Goal: Check status: Check status

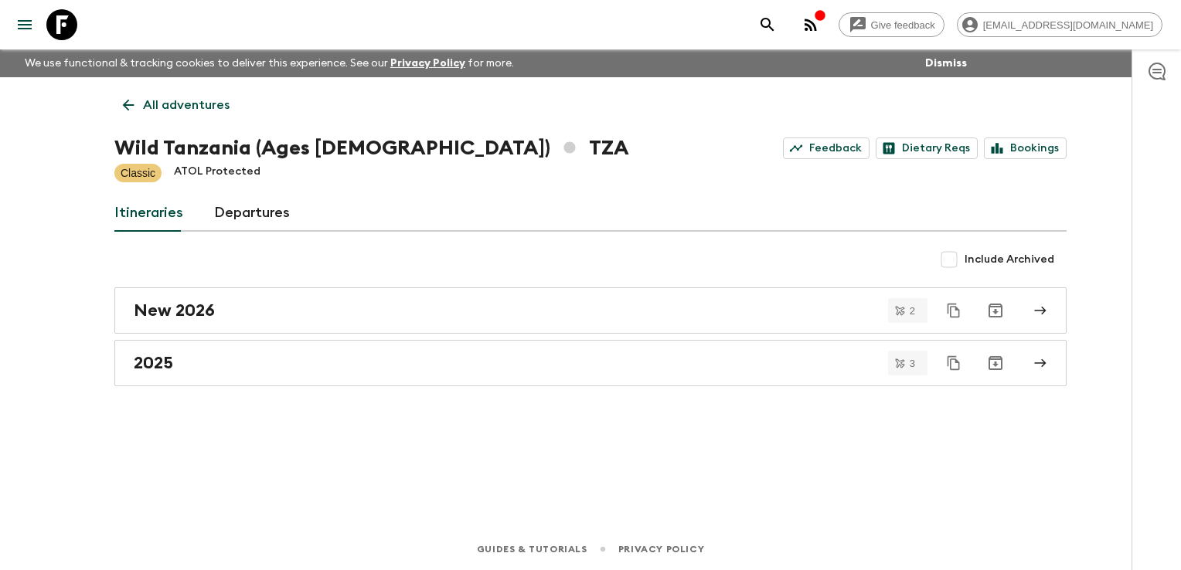
click at [130, 101] on icon at bounding box center [128, 105] width 17 height 17
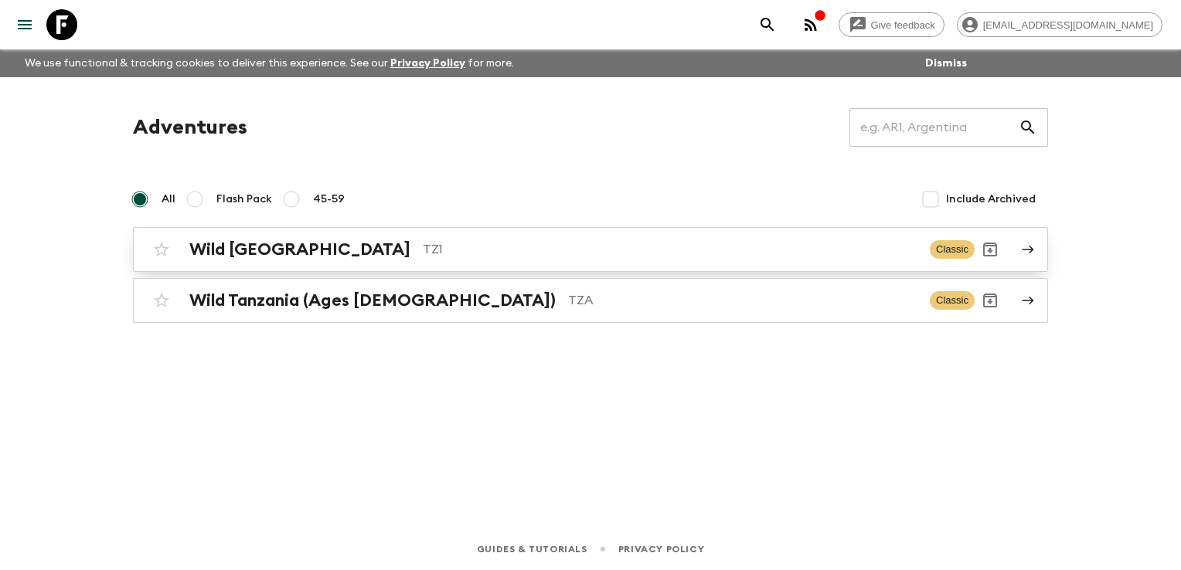
click at [248, 250] on h2 "Wild [GEOGRAPHIC_DATA]" at bounding box center [299, 250] width 221 height 20
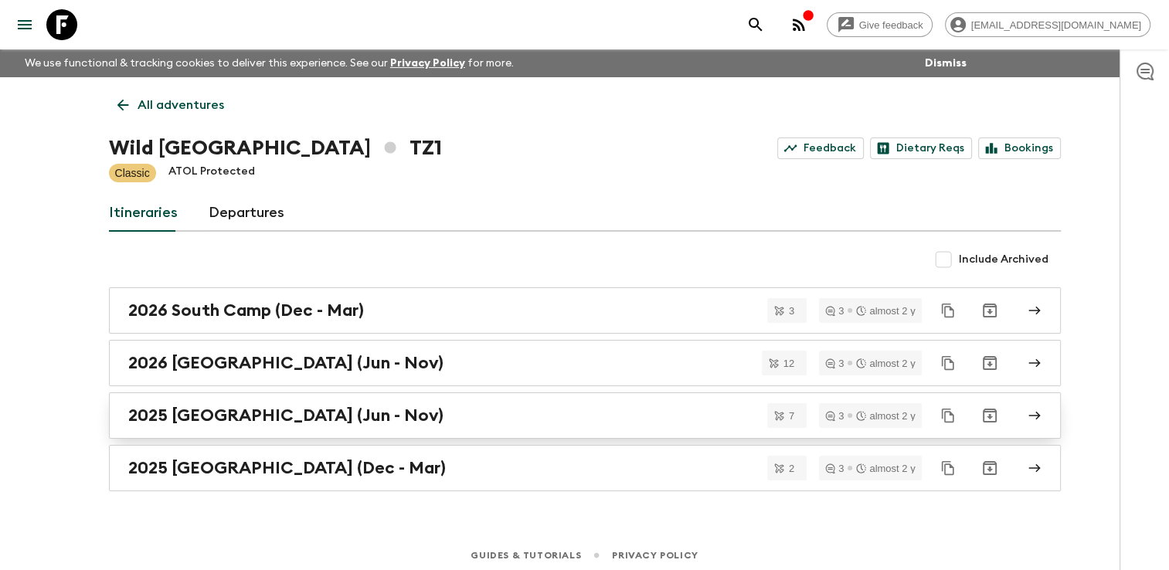
click at [201, 416] on h2 "2025 [GEOGRAPHIC_DATA] (Jun - Nov)" at bounding box center [285, 416] width 315 height 20
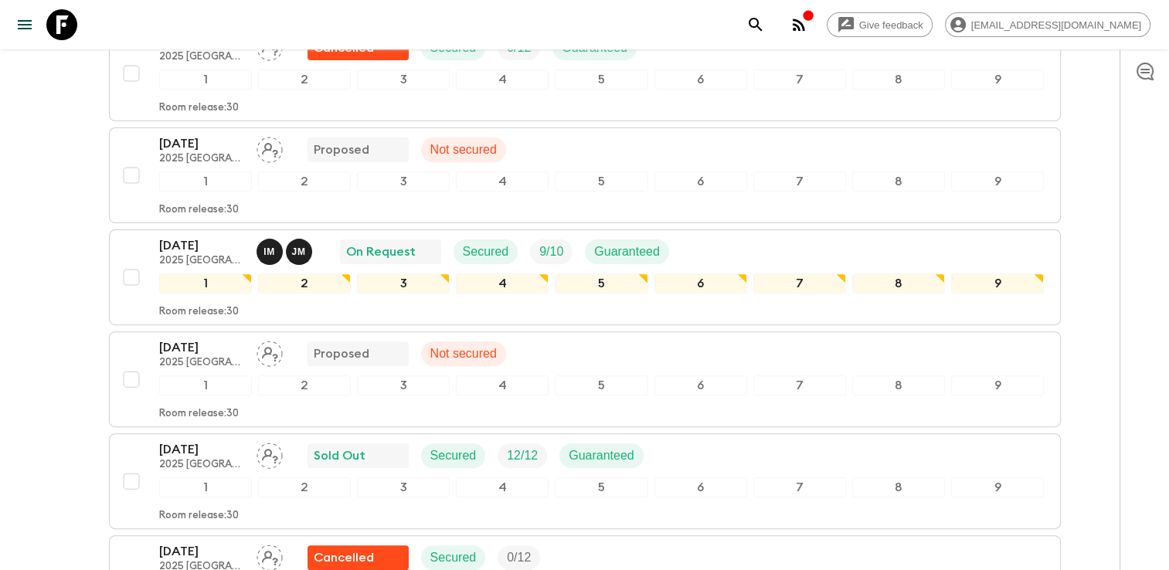
scroll to position [464, 0]
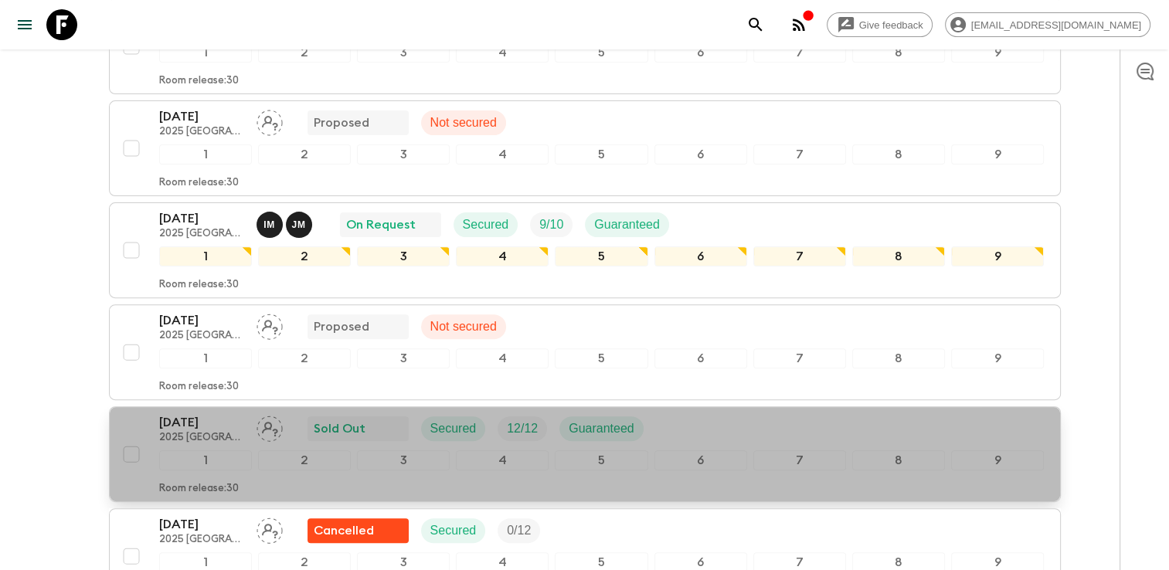
click at [195, 413] on p "[DATE]" at bounding box center [201, 422] width 85 height 19
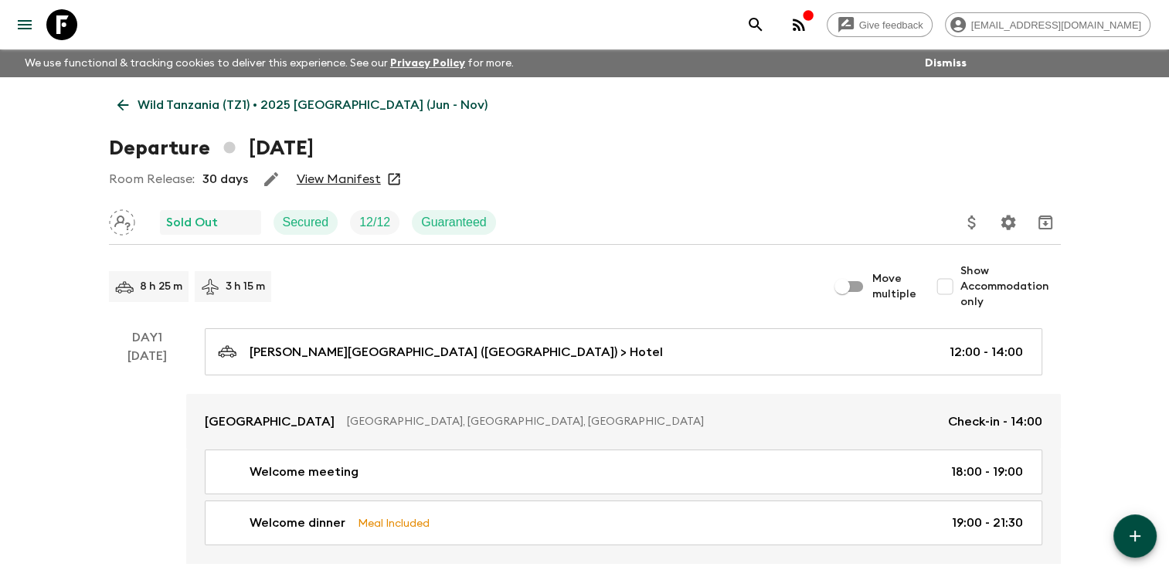
click at [318, 178] on link "View Manifest" at bounding box center [339, 179] width 84 height 15
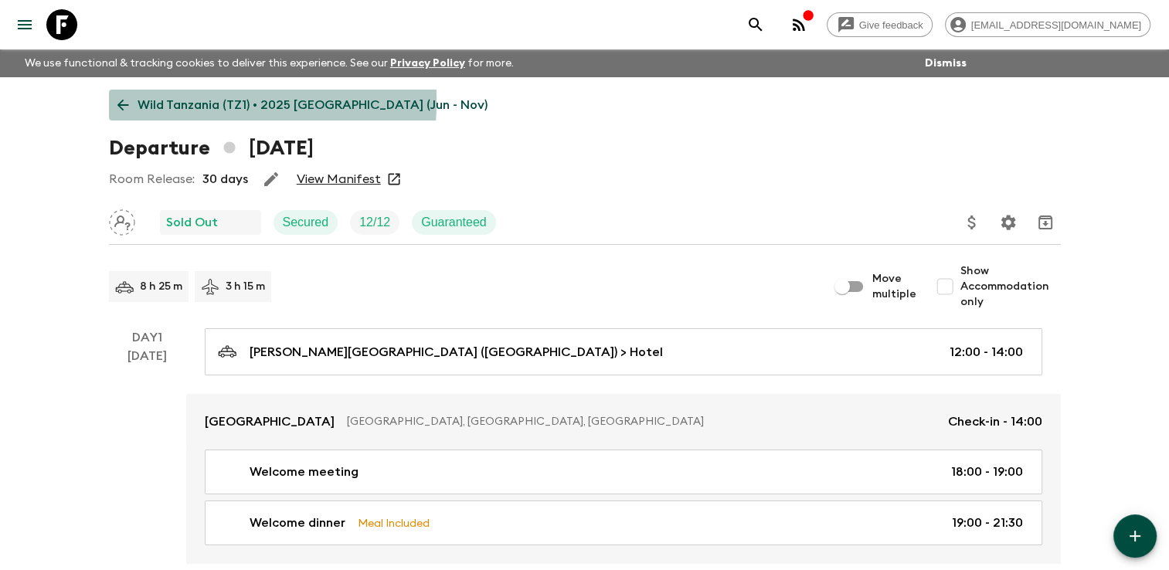
click at [124, 100] on icon at bounding box center [122, 105] width 17 height 17
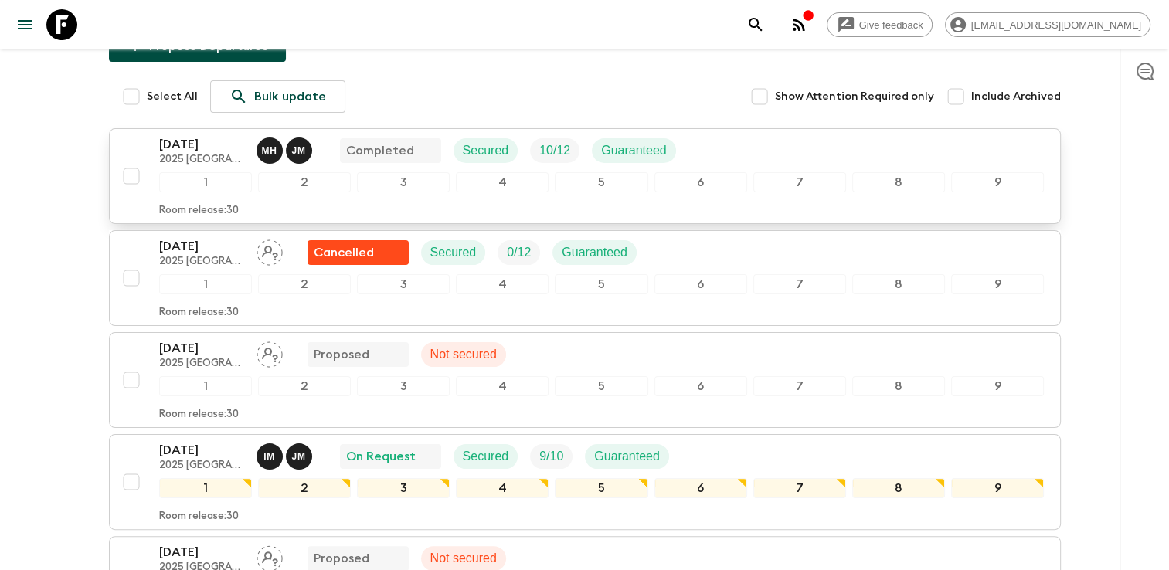
scroll to position [309, 0]
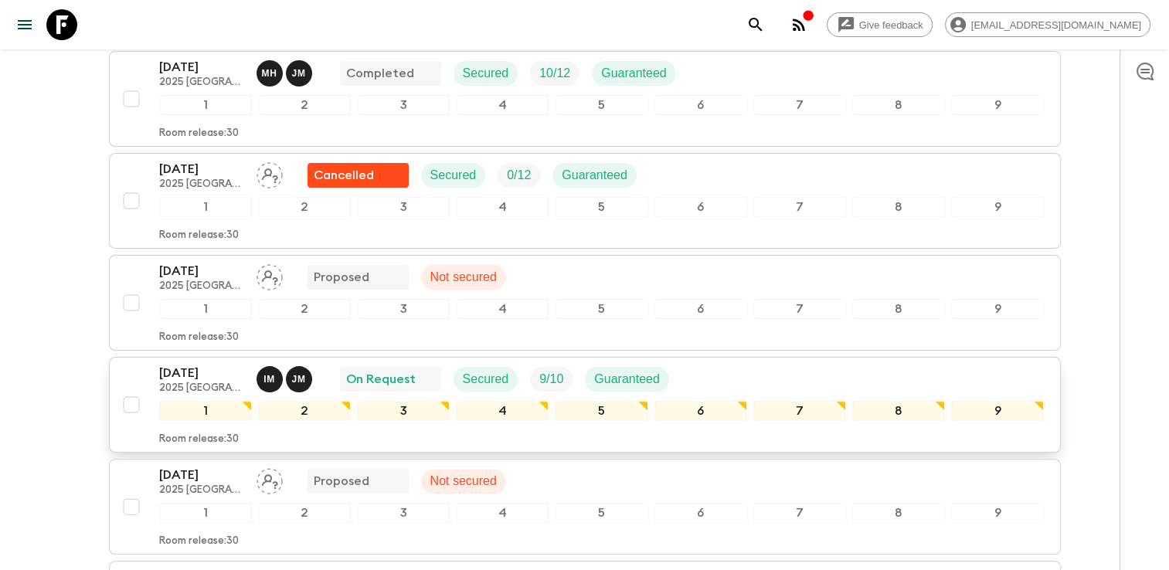
click at [205, 364] on p "[DATE]" at bounding box center [201, 373] width 85 height 19
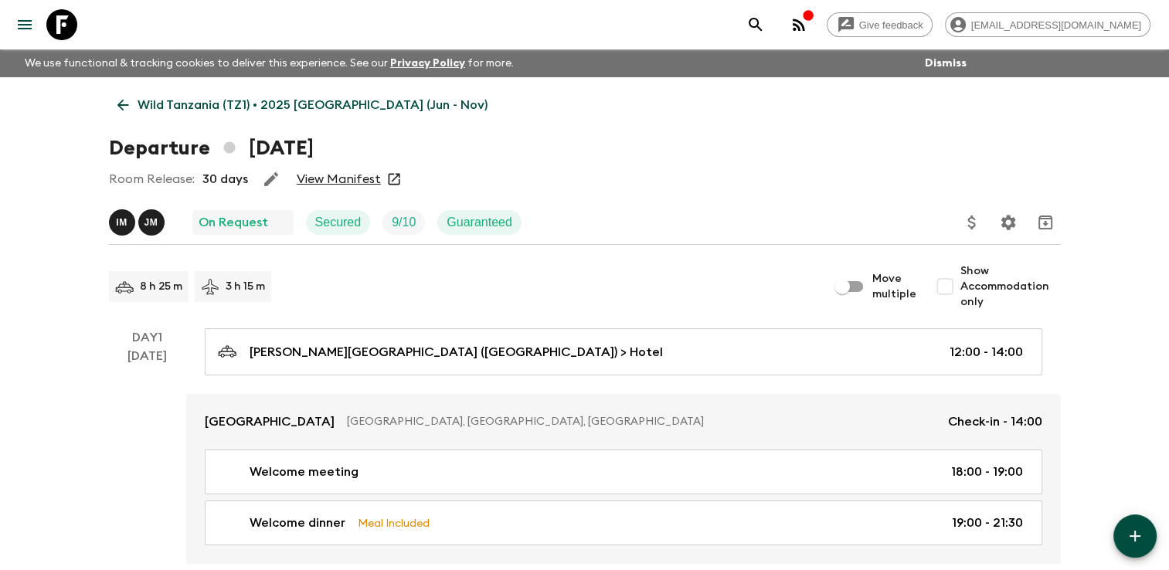
click at [348, 175] on link "View Manifest" at bounding box center [339, 179] width 84 height 15
